Goal: Task Accomplishment & Management: Manage account settings

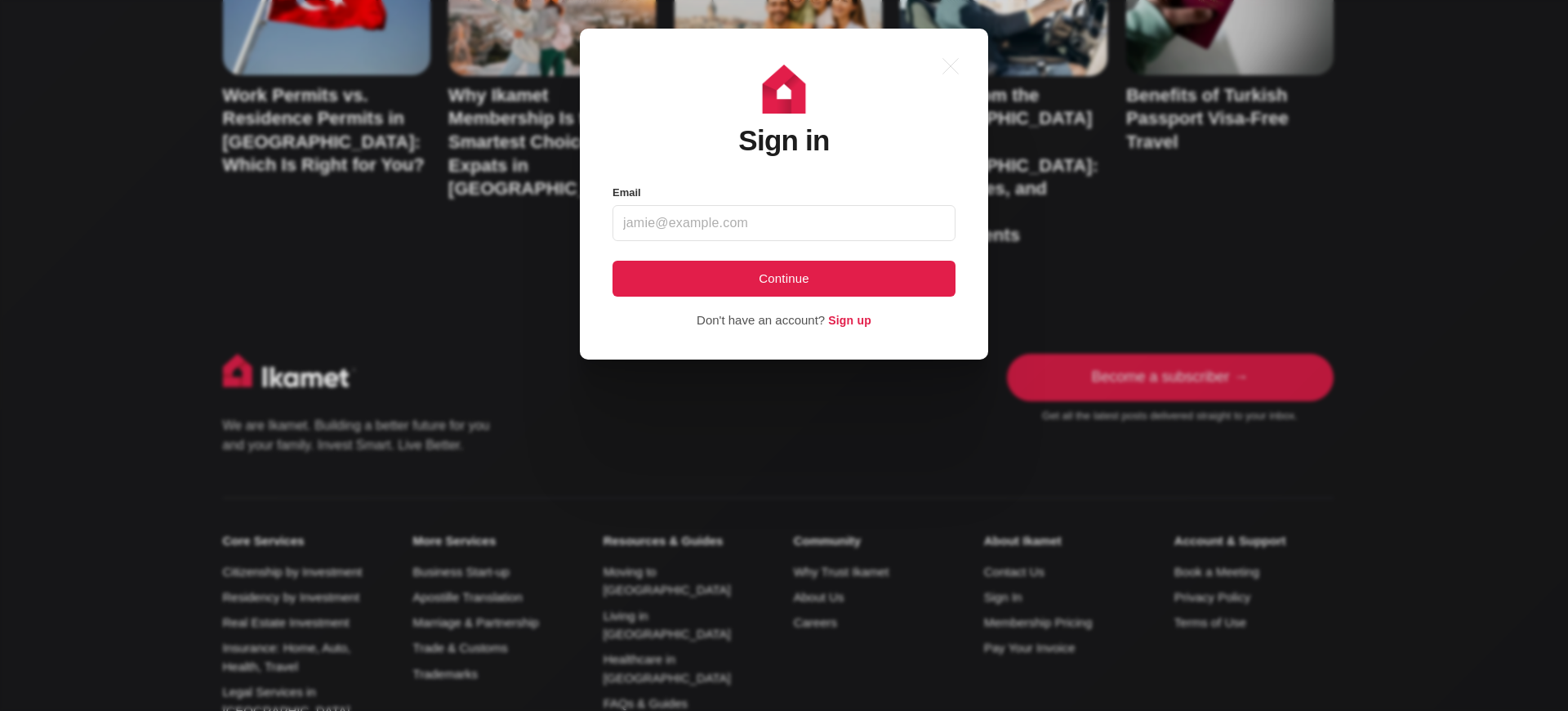
click at [1333, 28] on div ".a{fill:none;stroke:currentColor;stroke-linecap:round;stroke-linejoin:round;str…" at bounding box center [797, 355] width 1593 height 711
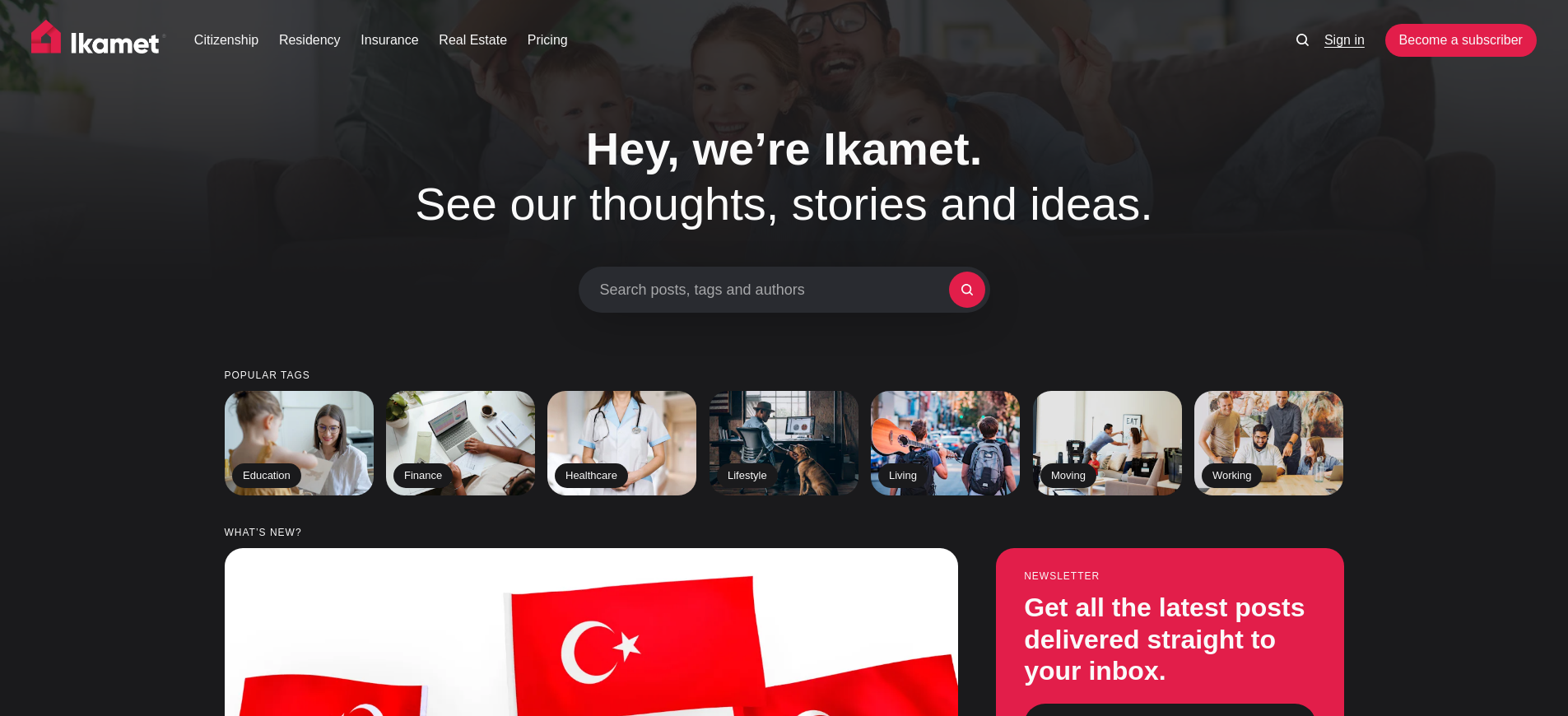
click at [1344, 31] on link "Sign in" at bounding box center [1345, 40] width 40 height 20
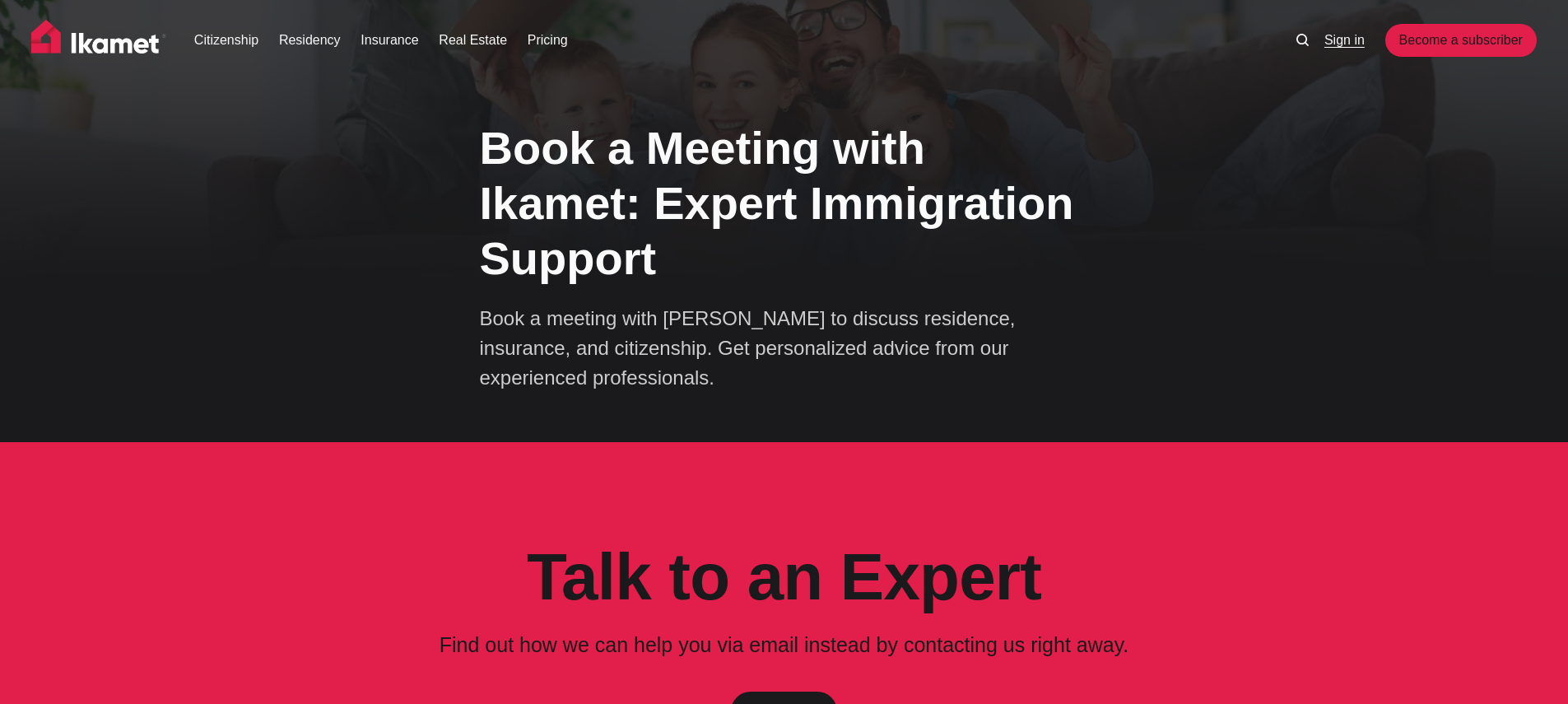
click at [1344, 31] on link "Sign in" at bounding box center [1345, 40] width 40 height 20
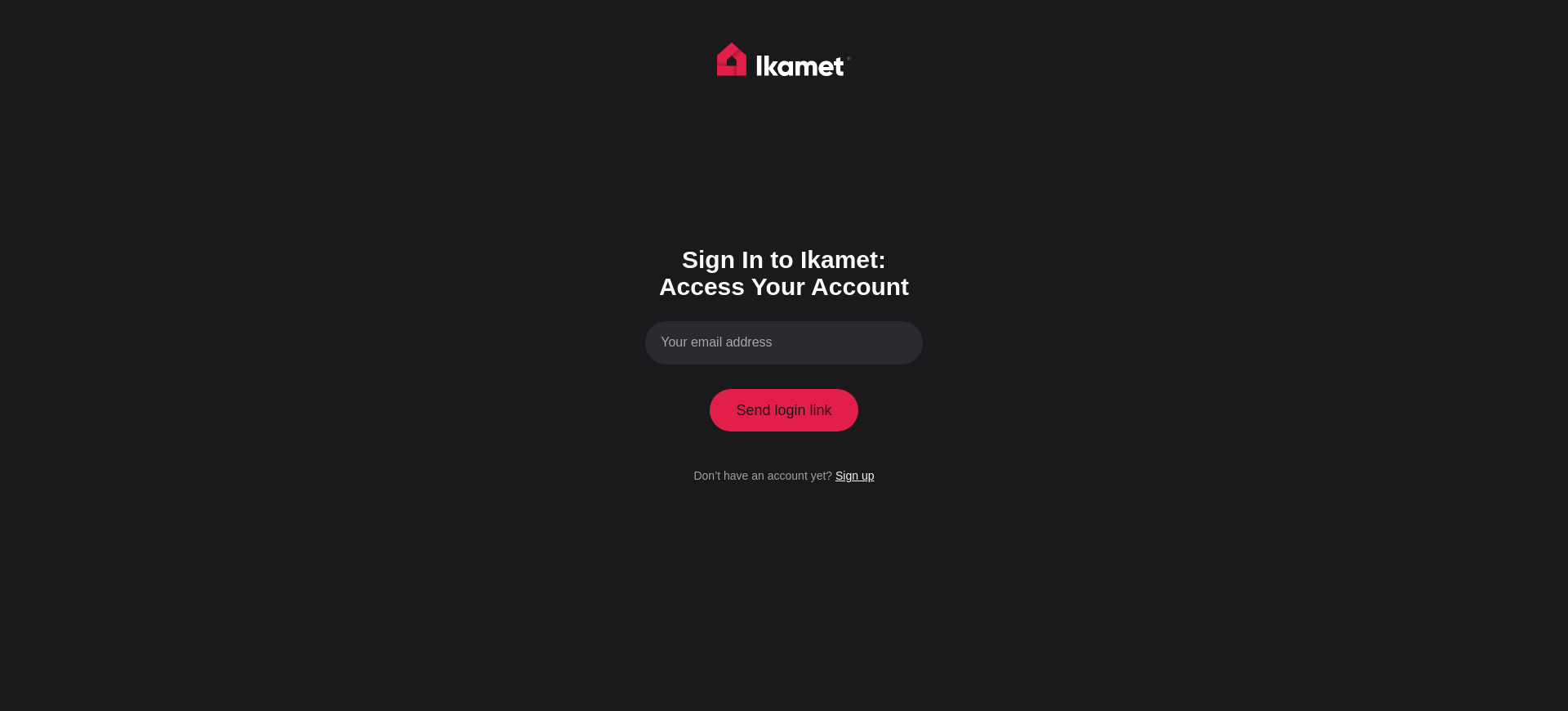
click at [854, 470] on link "Sign up" at bounding box center [855, 475] width 38 height 13
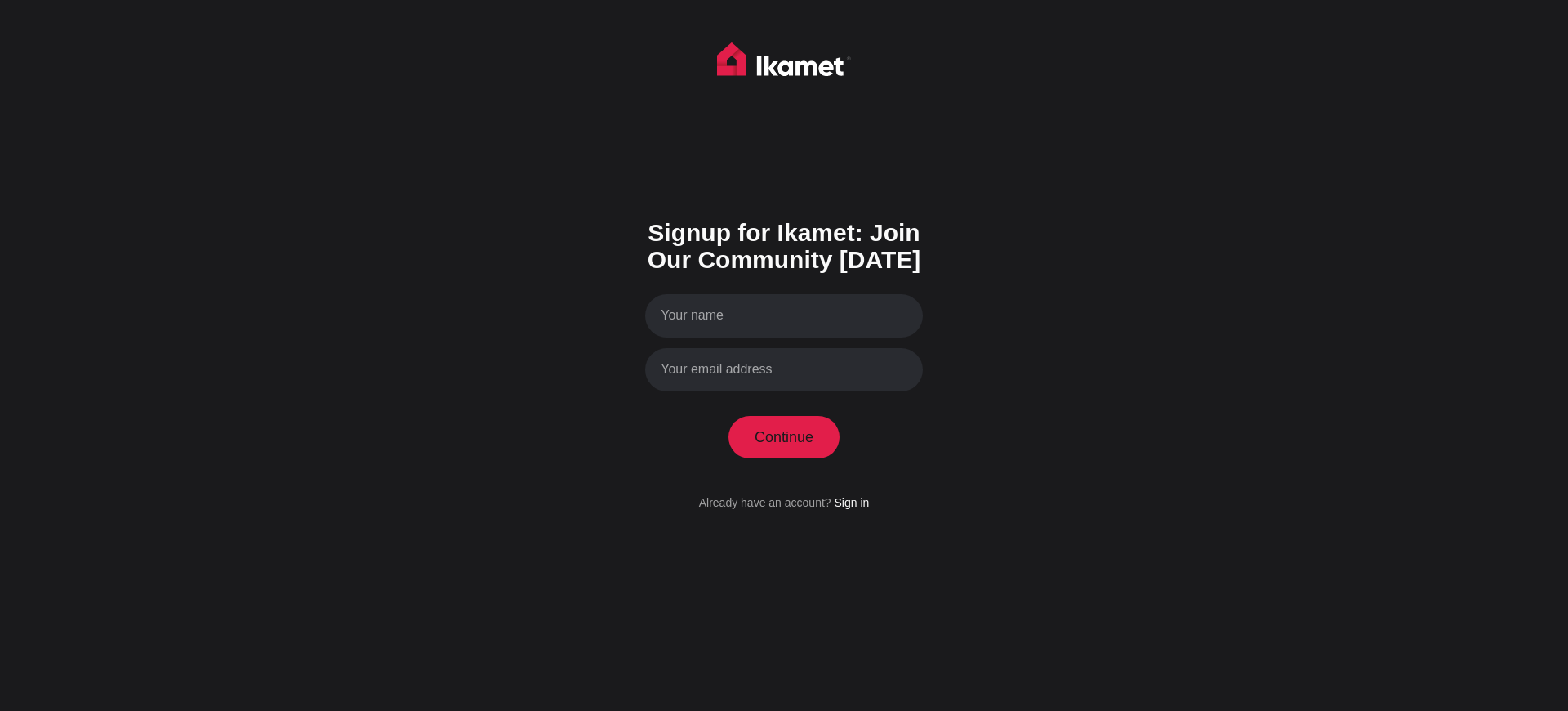
click at [851, 497] on link "Sign in" at bounding box center [851, 502] width 35 height 13
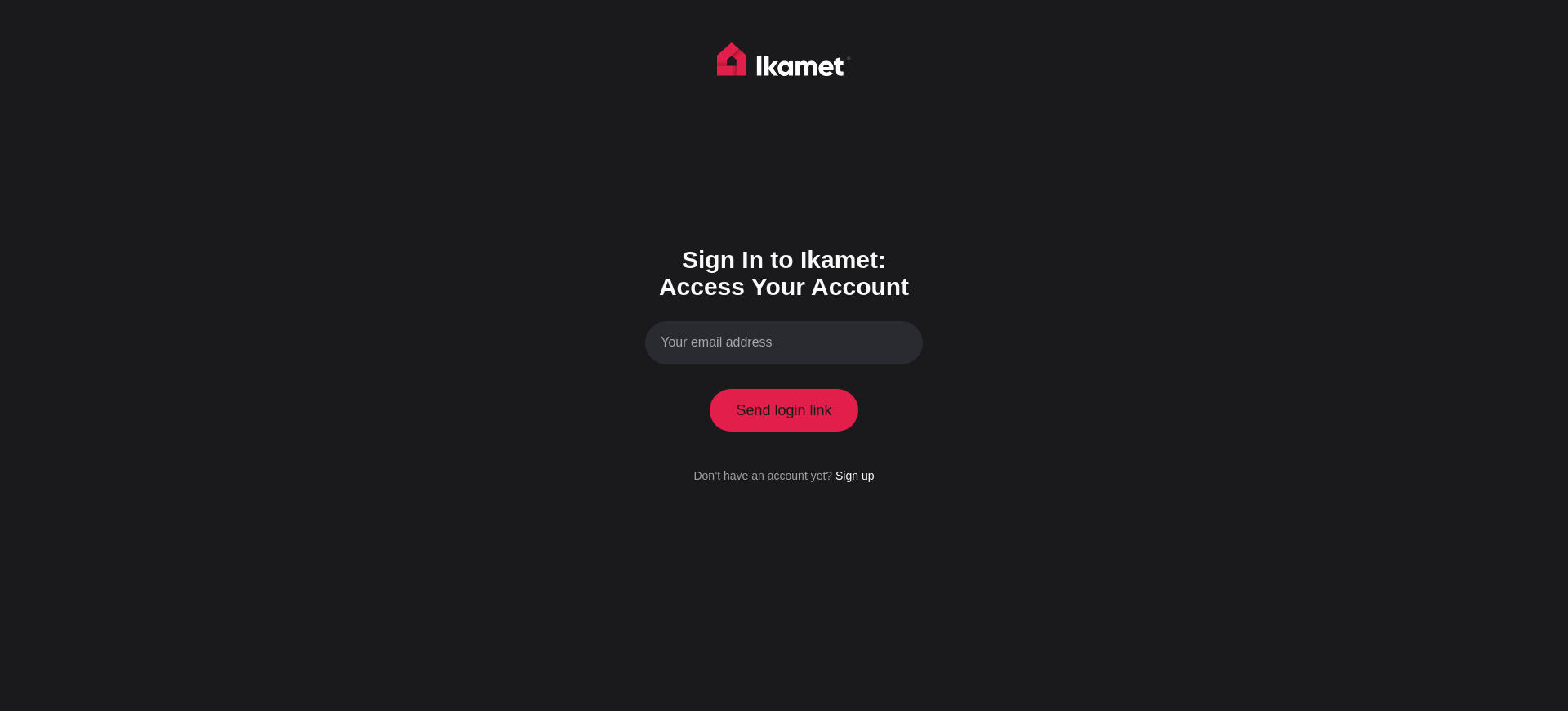
click at [854, 475] on link "Sign up" at bounding box center [855, 475] width 38 height 13
click at [854, 470] on link "Sign up" at bounding box center [855, 475] width 38 height 13
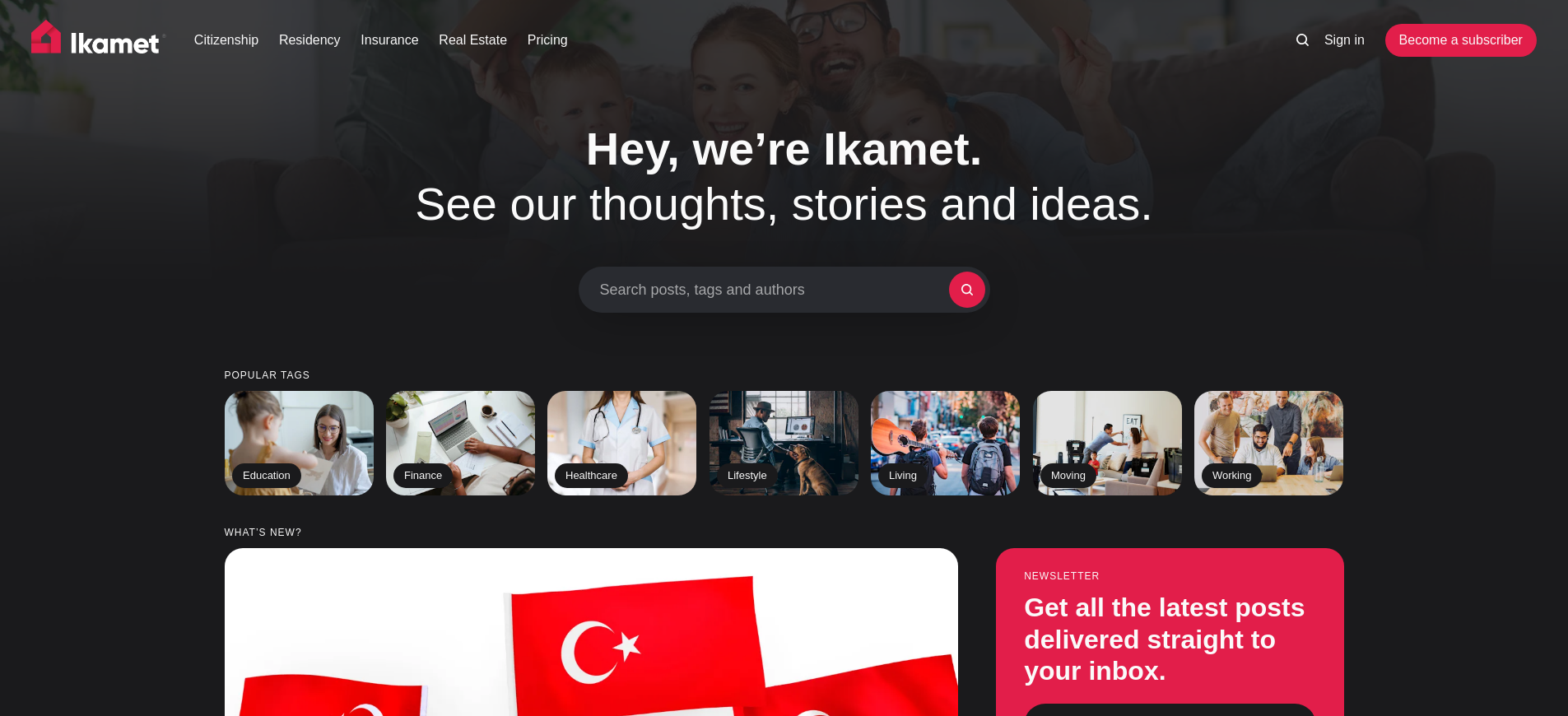
click at [1344, 31] on link "Sign in" at bounding box center [1345, 40] width 40 height 20
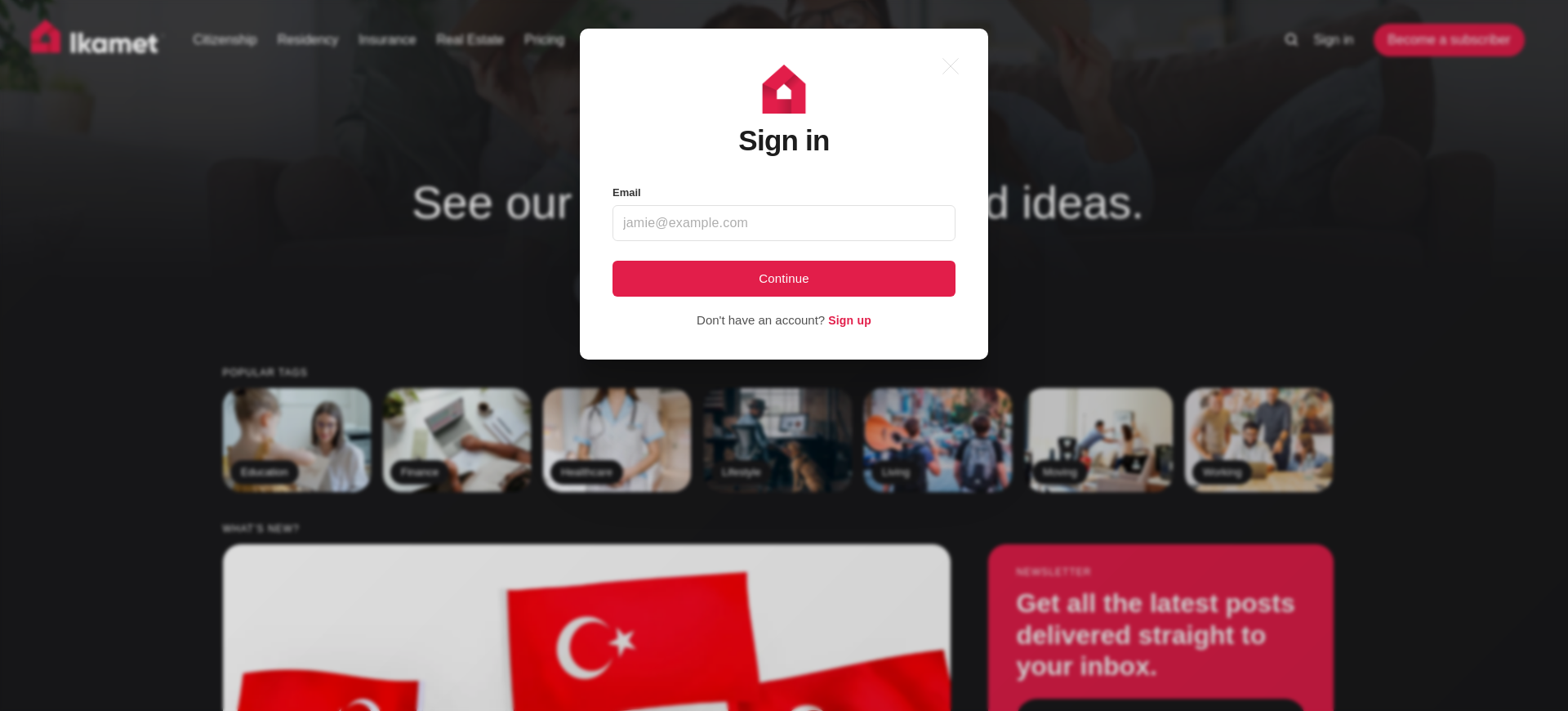
scroll to position [18, 0]
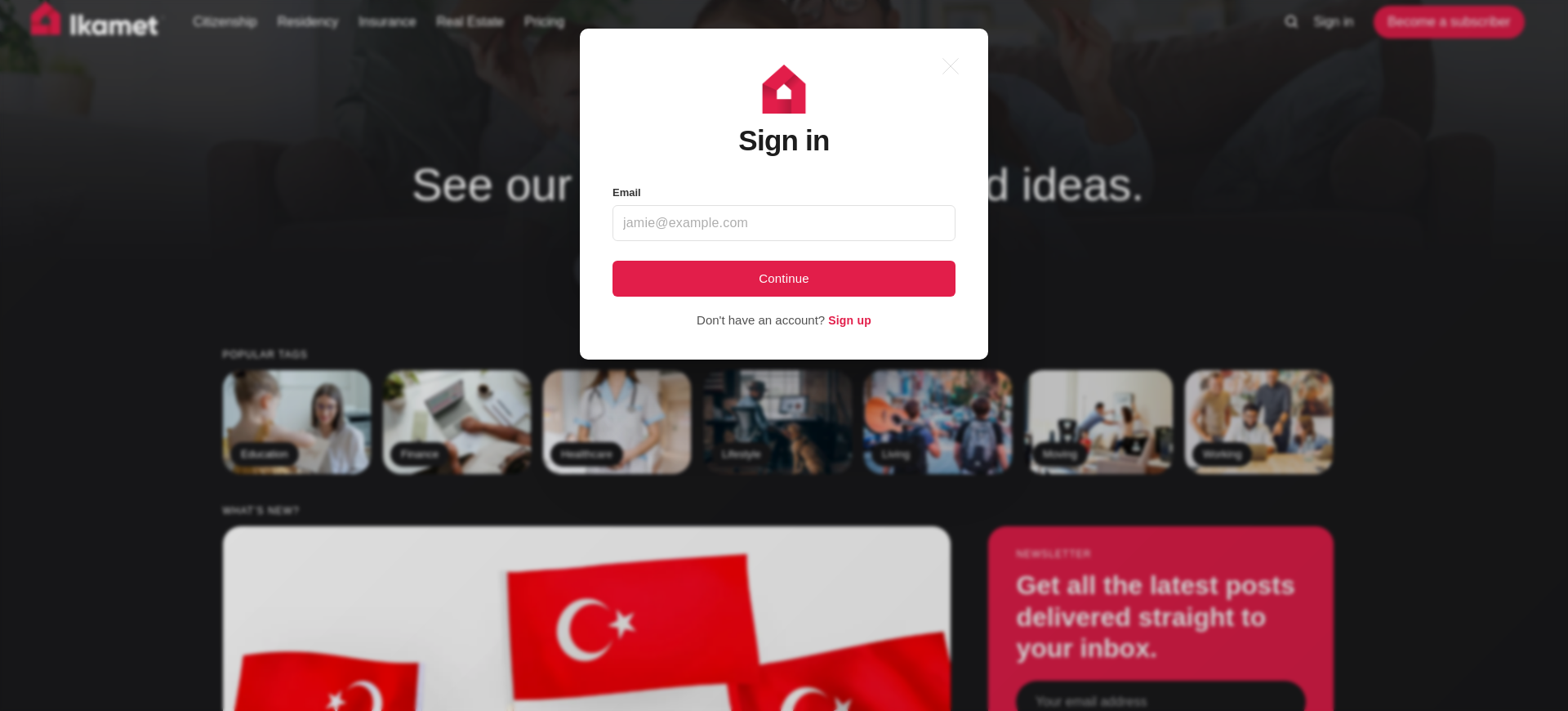
click at [1003, 356] on div ".a{fill:none;stroke:currentColor;stroke-linecap:round;stroke-linejoin:round;str…" at bounding box center [797, 355] width 1593 height 711
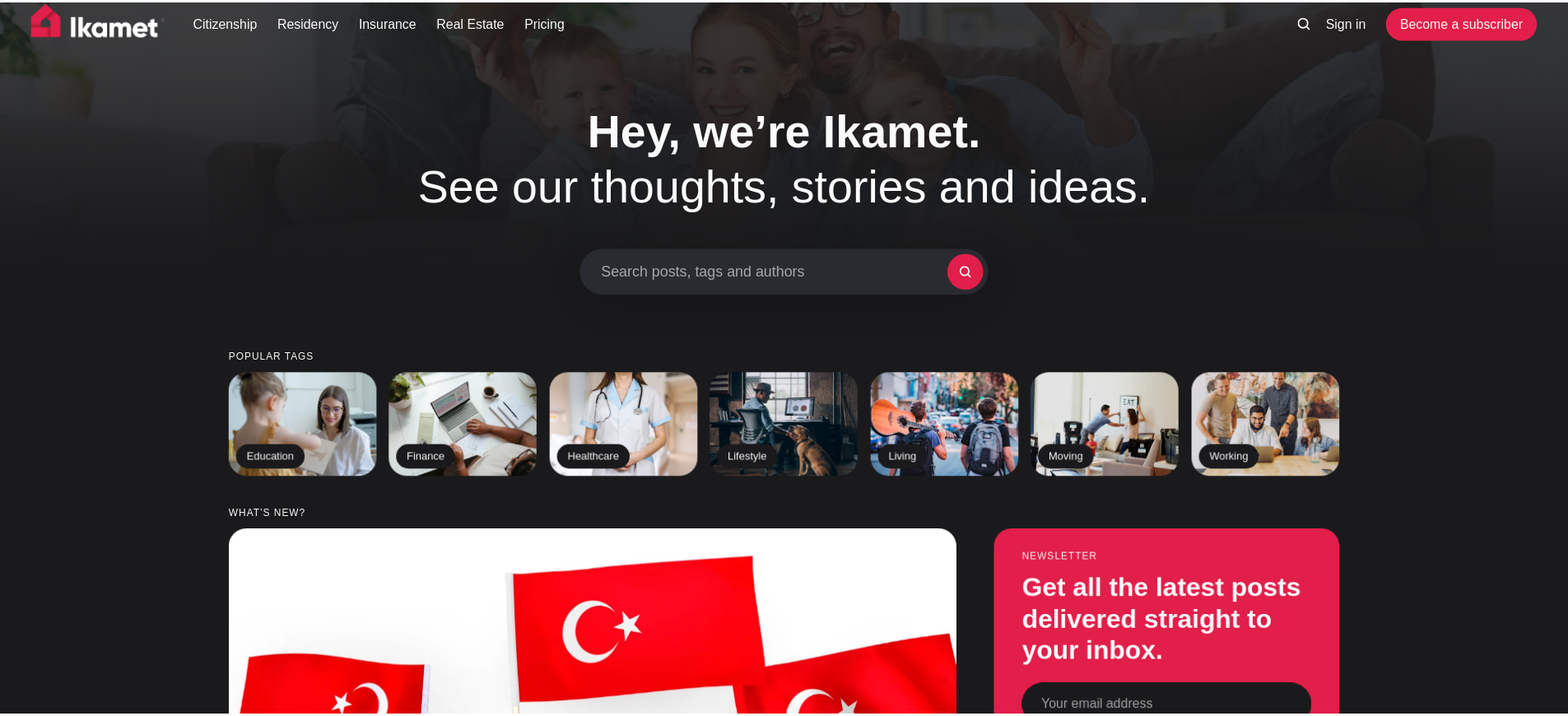
scroll to position [3903, 0]
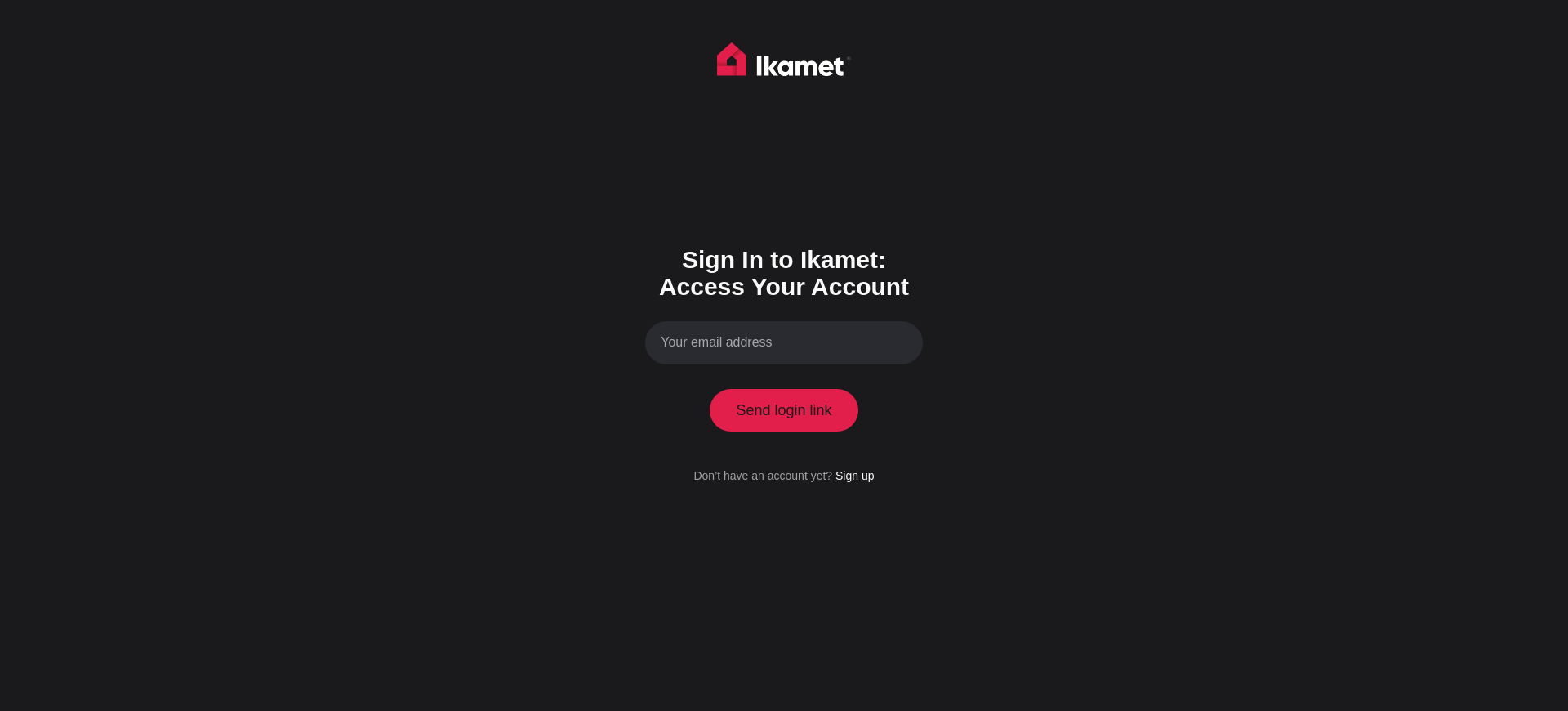
click at [854, 470] on link "Sign up" at bounding box center [855, 475] width 38 height 13
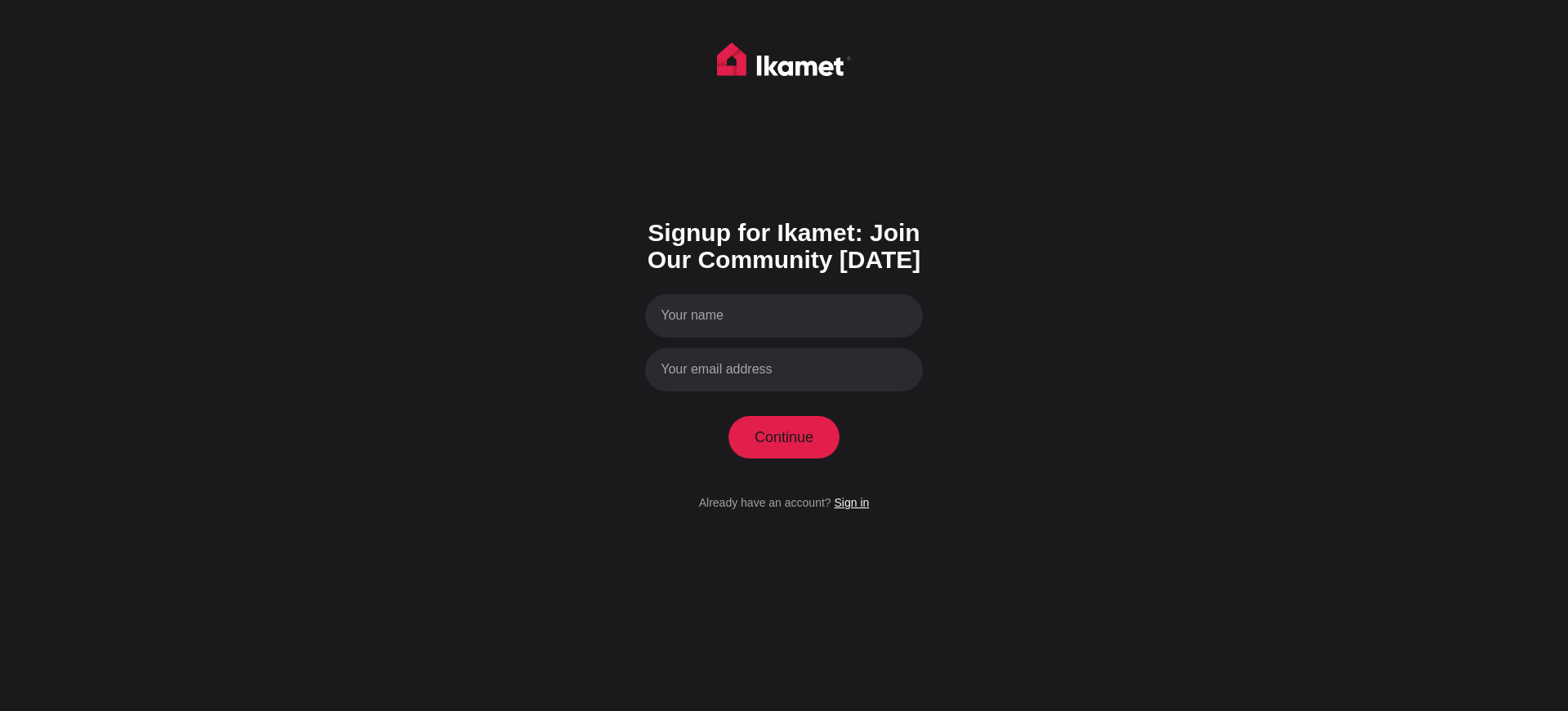
click at [851, 502] on link "Sign in" at bounding box center [851, 502] width 35 height 13
